Goal: Find specific page/section: Find specific page/section

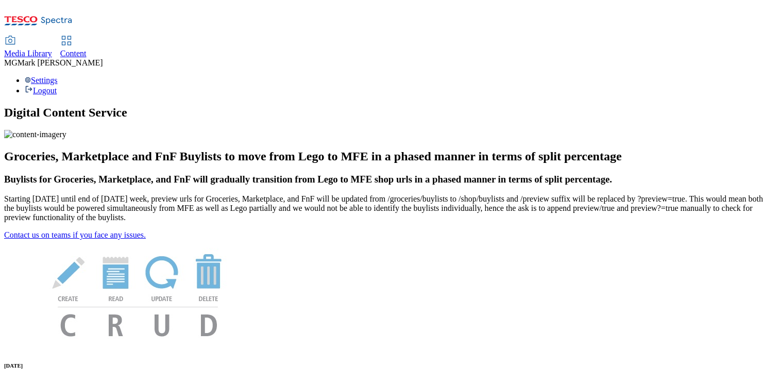
click at [52, 49] on span "Media Library" at bounding box center [28, 53] width 48 height 9
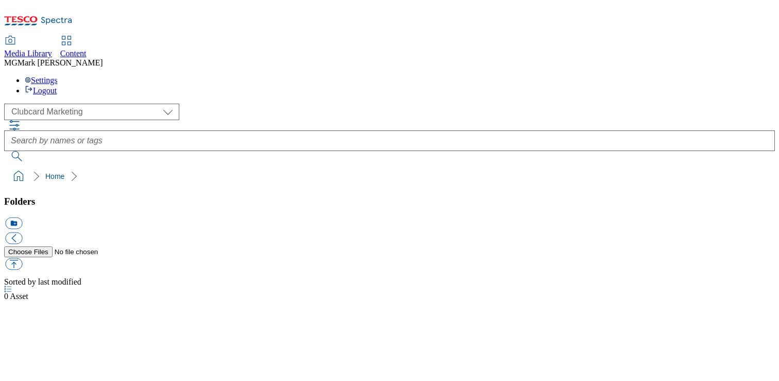
scroll to position [1, 0]
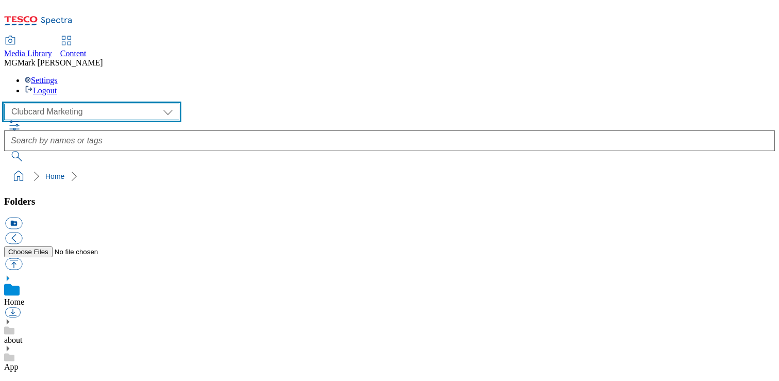
click at [83, 104] on select "Clubcard Marketing Dotcom UK FnF Stores GHS Marketing UK GHS Product UK GHS ROI…" at bounding box center [91, 112] width 175 height 16
select select "flare-ghs-mktg"
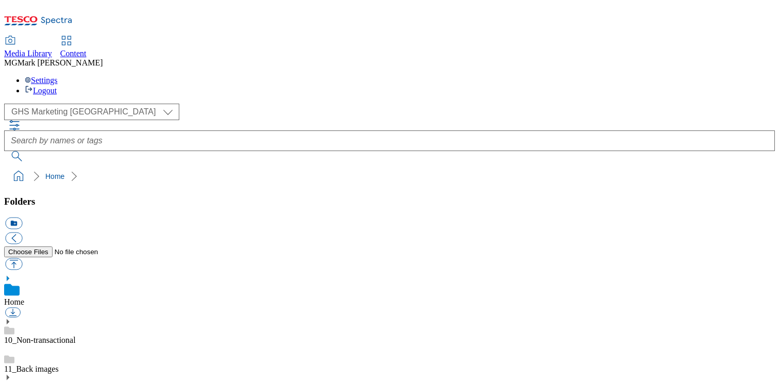
scroll to position [731, 0]
